Goal: Task Accomplishment & Management: Complete application form

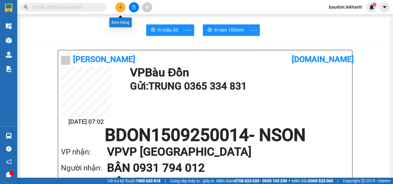
click at [116, 9] on button at bounding box center [120, 7] width 10 height 10
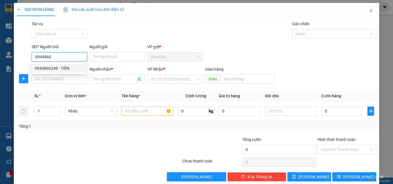
click at [47, 68] on div "0944860249 - TIẾN" at bounding box center [59, 68] width 48 height 6
type input "0944860249"
type input "TIẾN"
type input "0932765682"
type input "QUÝ"
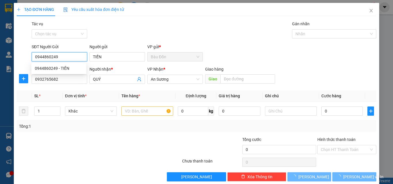
type input "40.000"
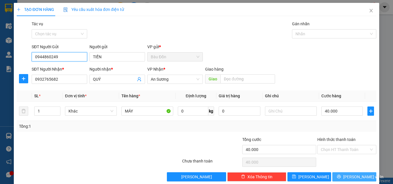
type input "0944860249"
click at [353, 179] on span "[PERSON_NAME] và In" at bounding box center [363, 177] width 40 height 6
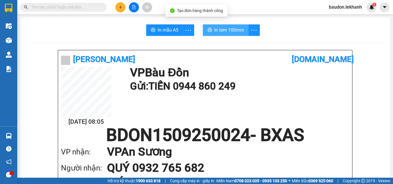
click at [217, 33] on span "In tem 100mm" at bounding box center [229, 29] width 30 height 7
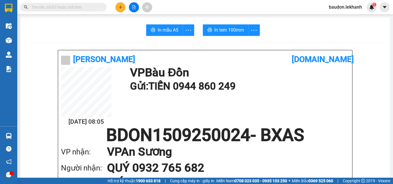
click at [80, 6] on input "text" at bounding box center [66, 7] width 68 height 6
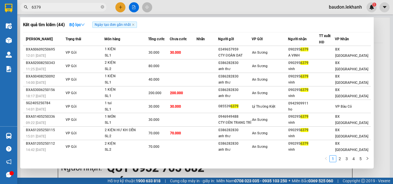
drag, startPoint x: 36, startPoint y: 7, endPoint x: 28, endPoint y: 8, distance: 7.3
click at [29, 8] on span "6379" at bounding box center [63, 7] width 86 height 9
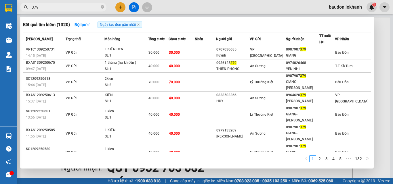
type input "379"
